Goal: Information Seeking & Learning: Learn about a topic

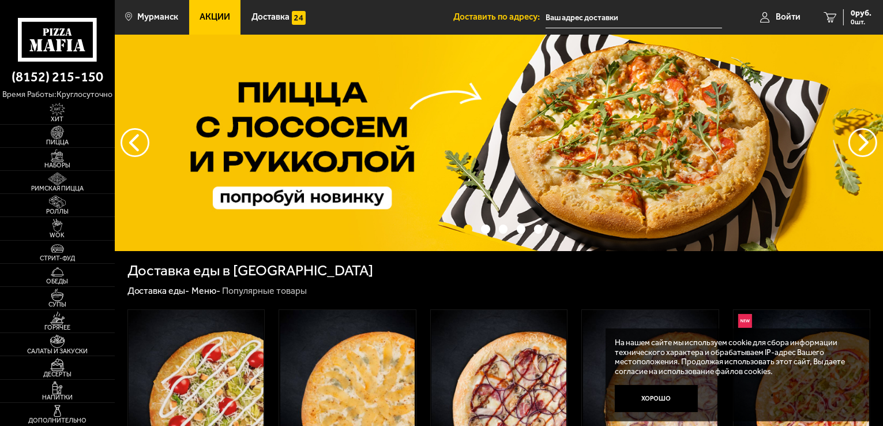
click at [215, 10] on link "Акции" at bounding box center [215, 17] width 52 height 35
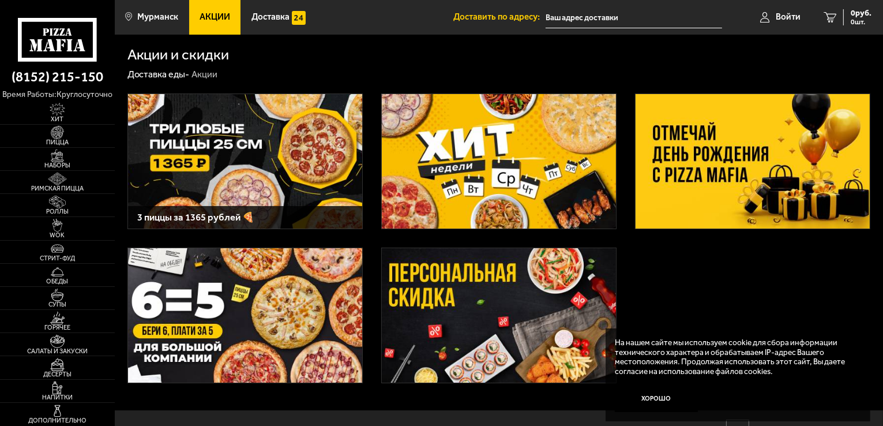
click at [750, 144] on img at bounding box center [753, 161] width 234 height 134
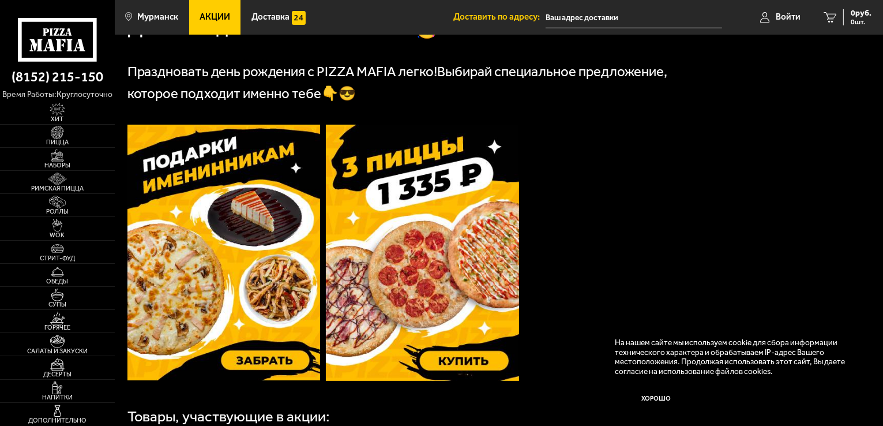
scroll to position [288, 0]
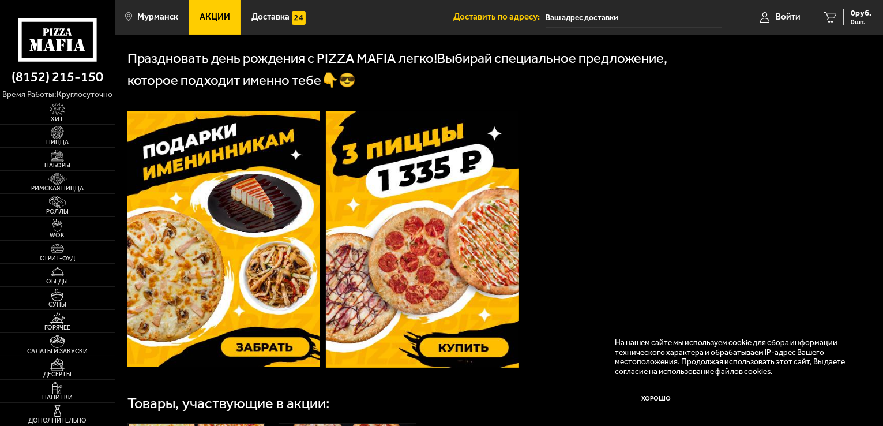
click at [250, 225] on img at bounding box center [224, 239] width 193 height 256
